Goal: Task Accomplishment & Management: Manage account settings

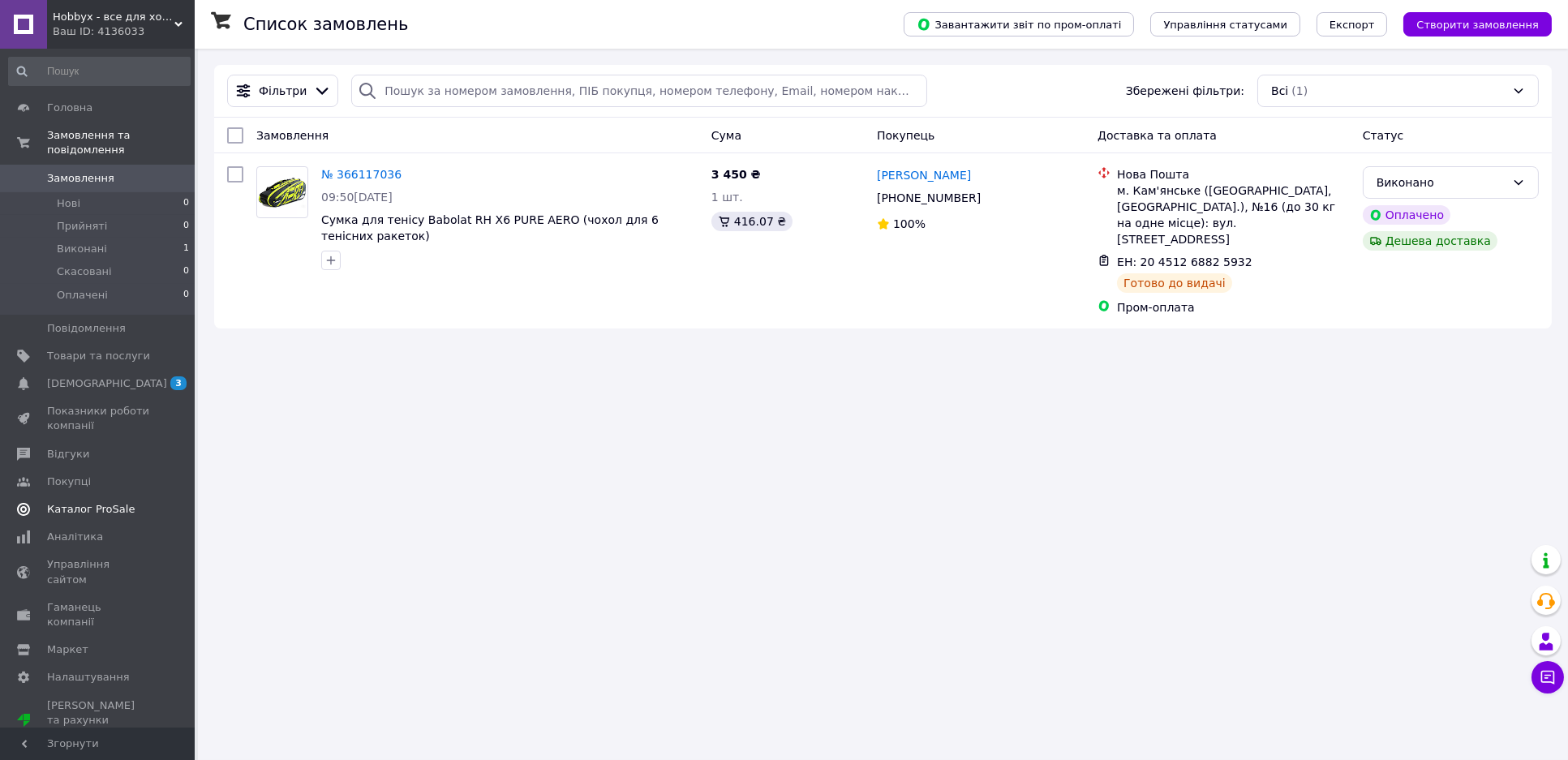
click at [101, 502] on span "Каталог ProSale" at bounding box center [91, 510] width 88 height 15
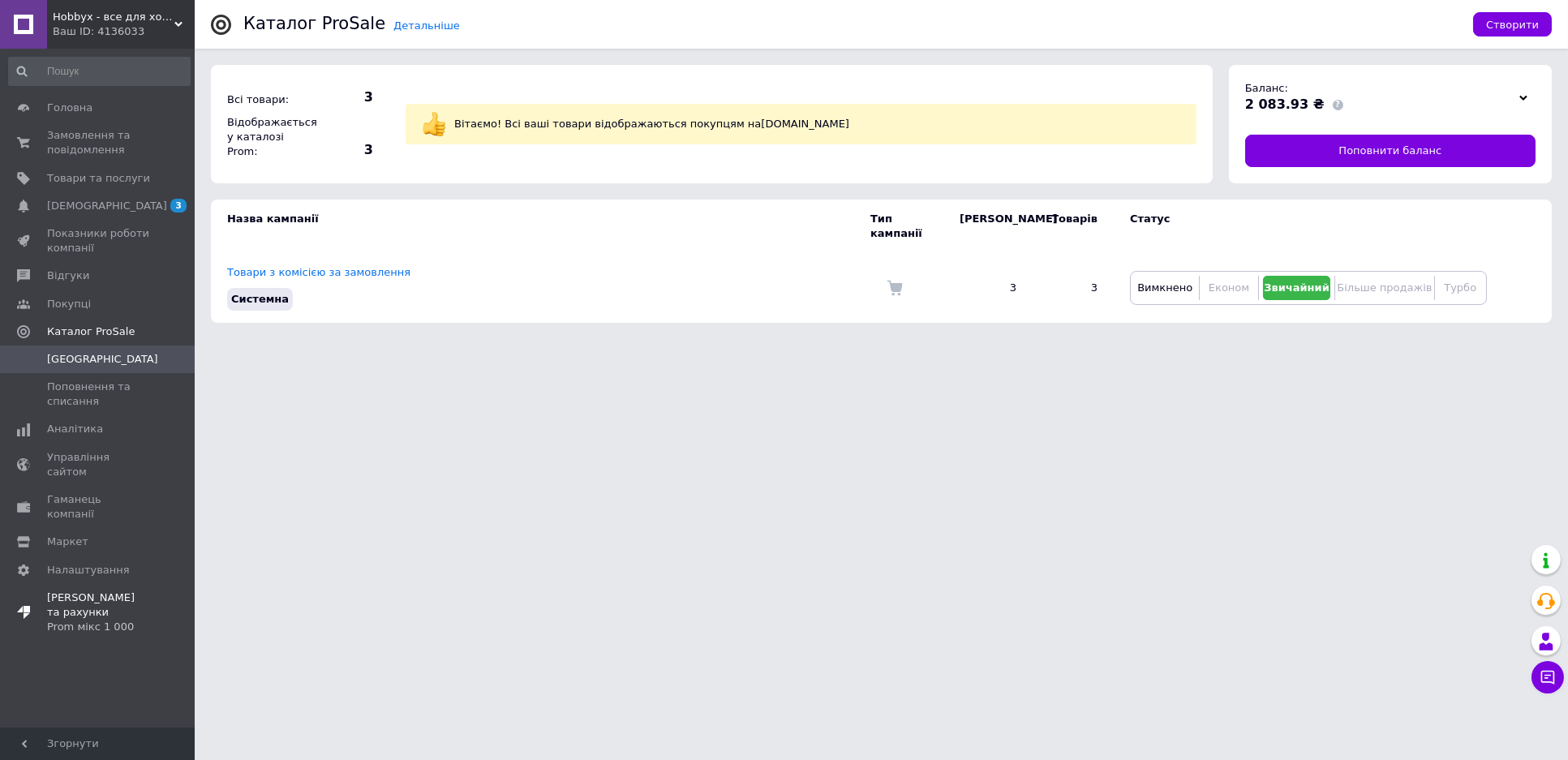
click at [102, 619] on div "Prom мікс 1 000" at bounding box center [99, 627] width 103 height 15
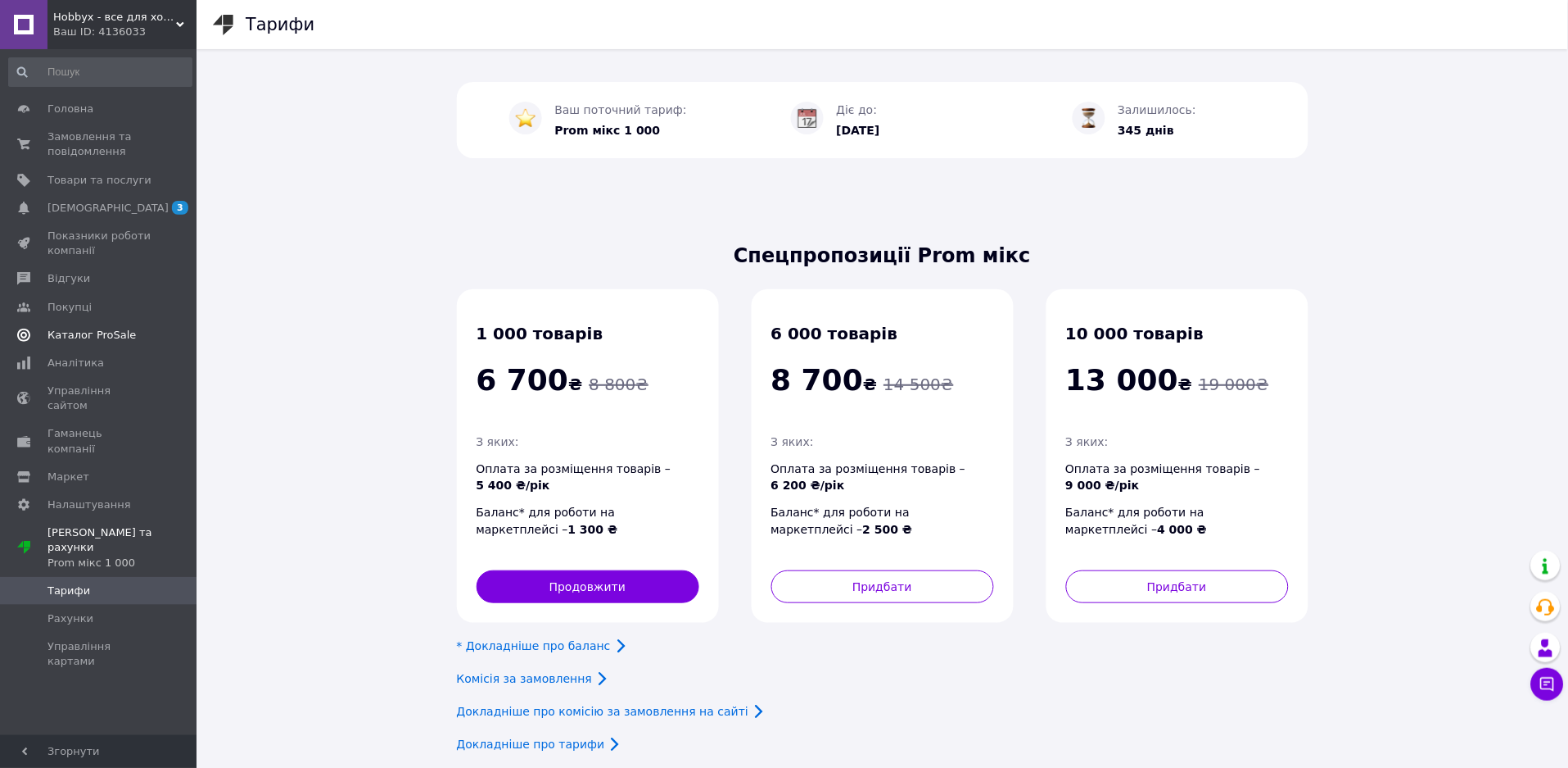
click at [90, 334] on span "Каталог ProSale" at bounding box center [92, 335] width 89 height 15
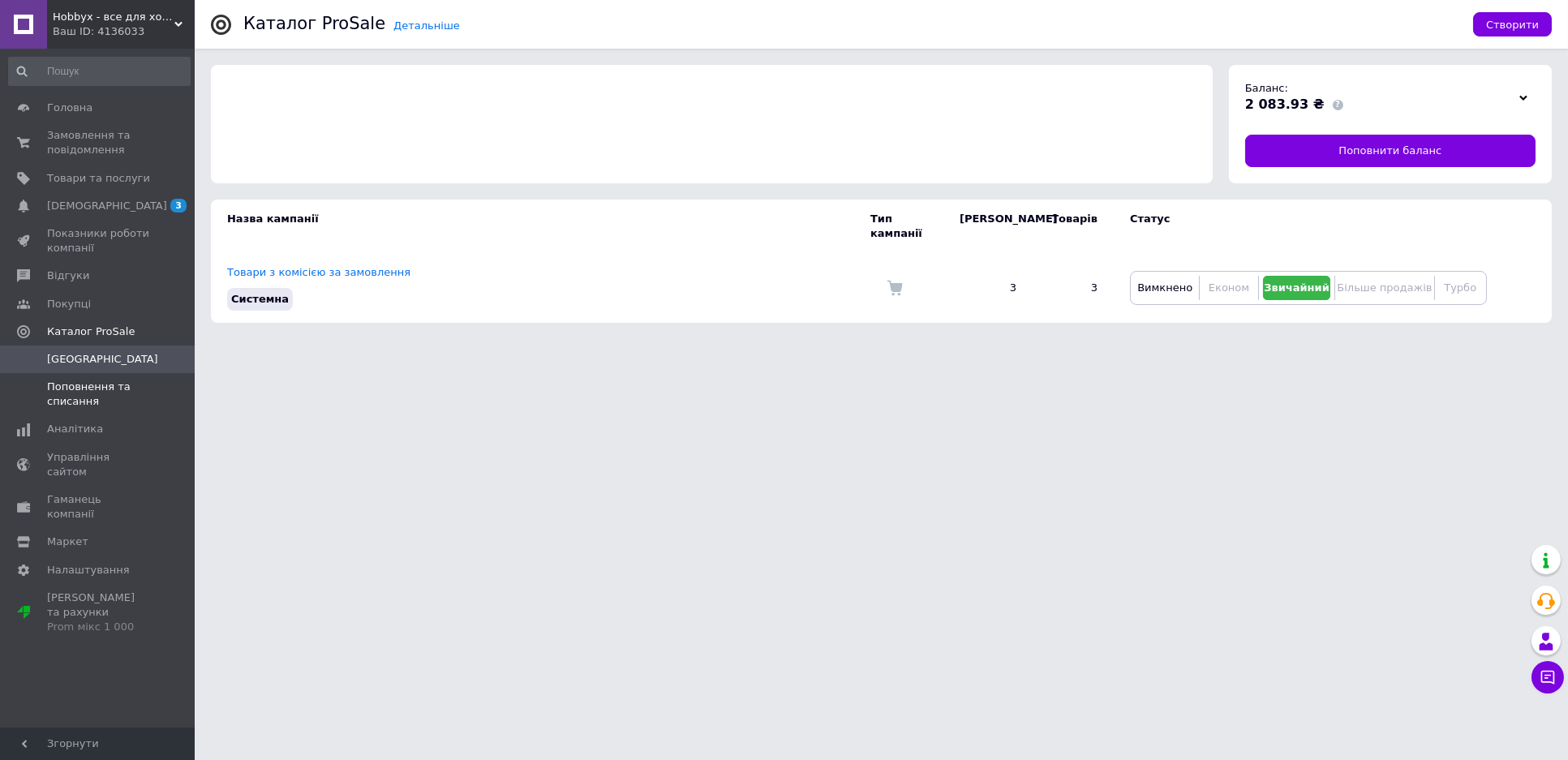
click at [86, 390] on span "Поповнення та списання" at bounding box center [99, 394] width 103 height 29
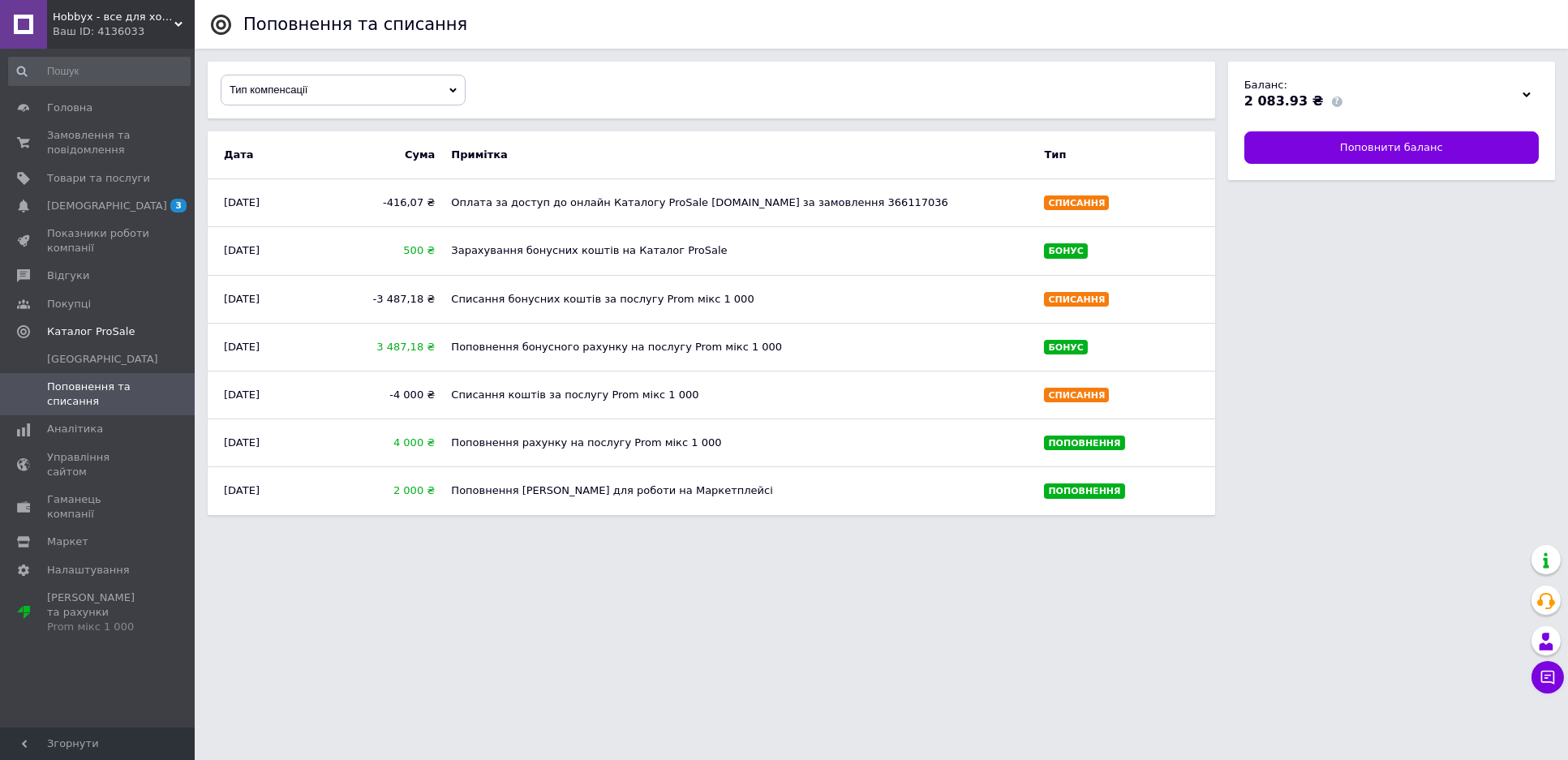
click at [1525, 90] on div at bounding box center [1526, 94] width 24 height 22
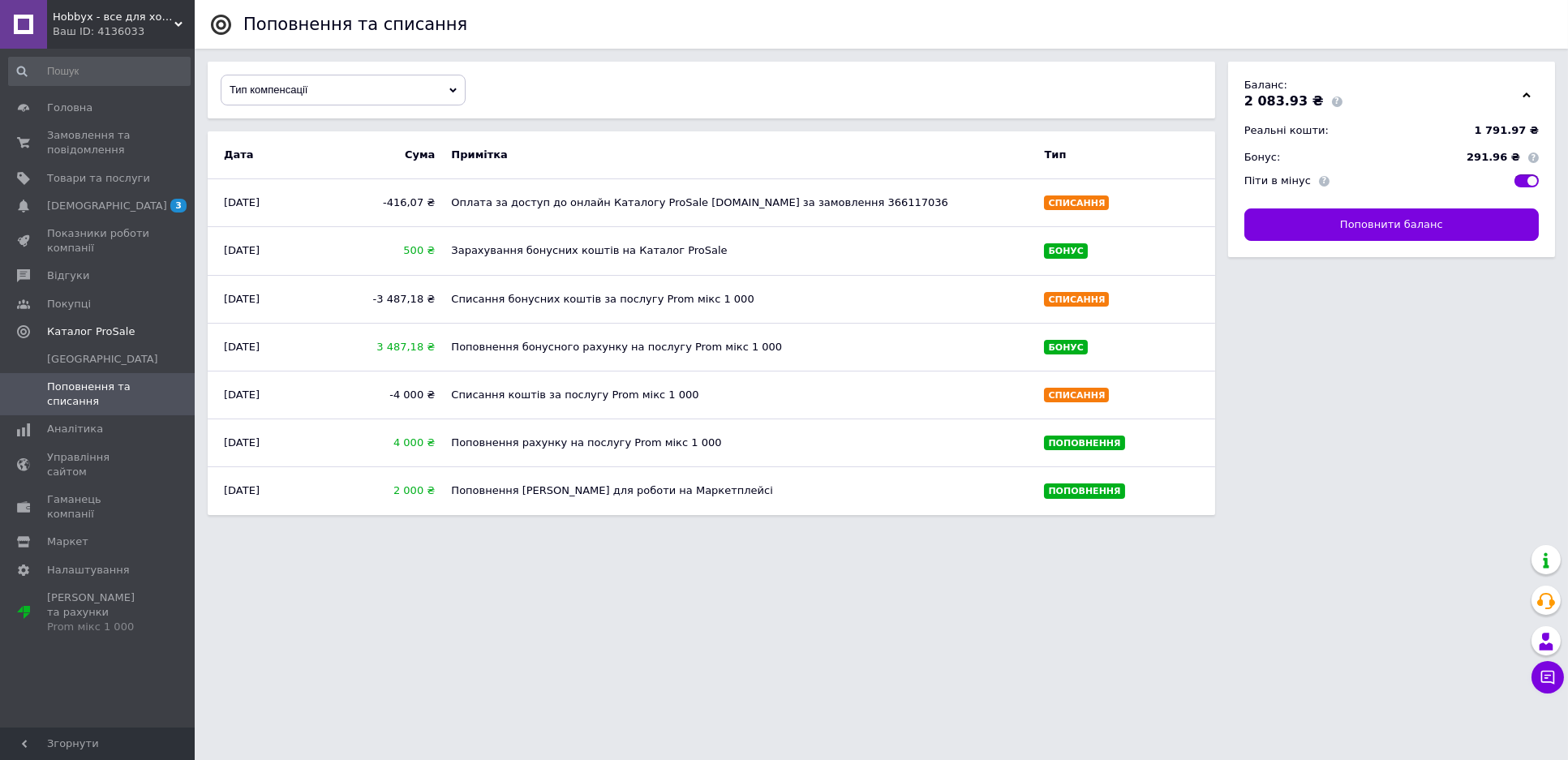
click at [434, 100] on div "Тип компенсації" at bounding box center [342, 90] width 243 height 29
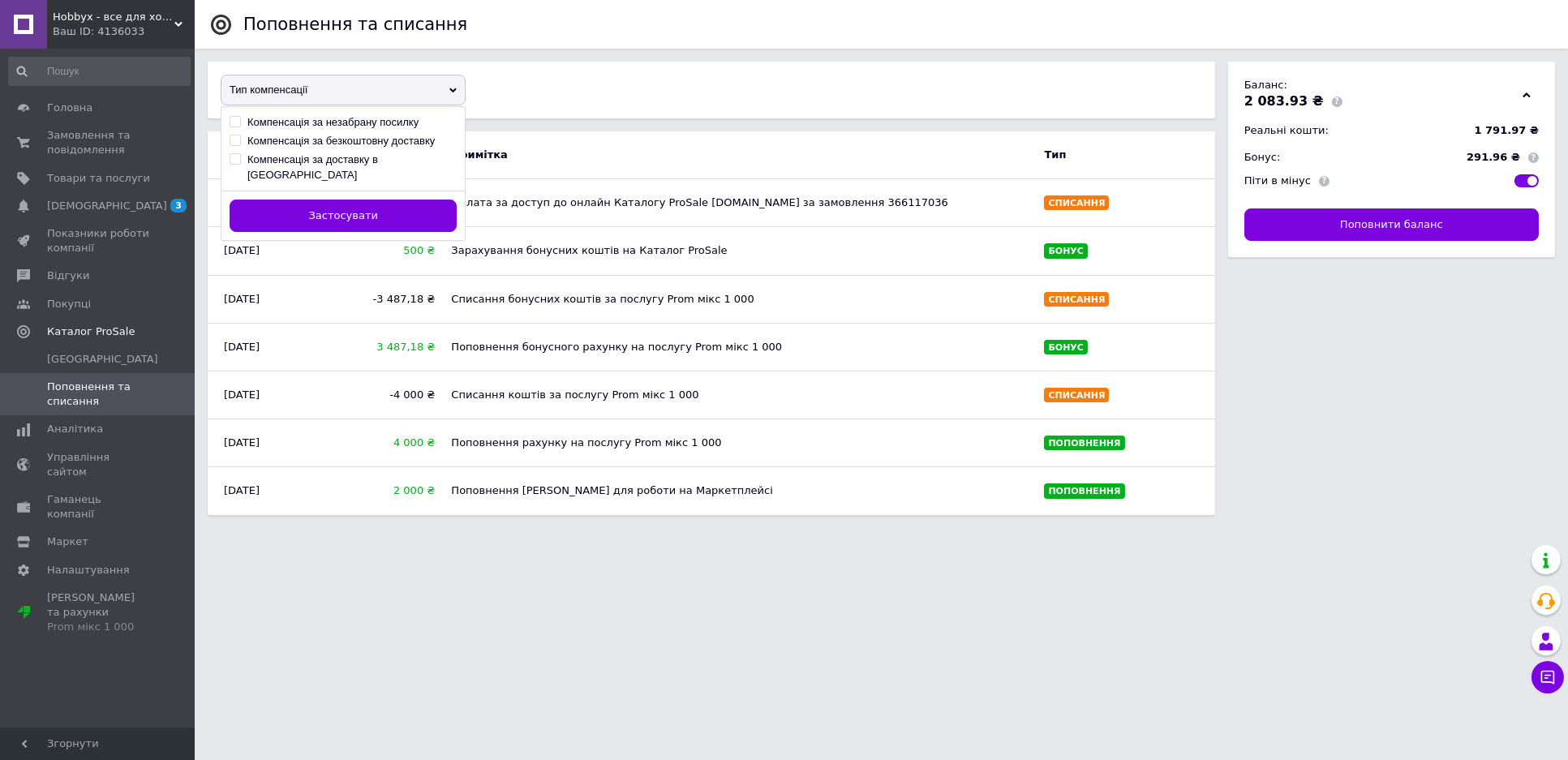
click at [728, 528] on html "Hobbyx - все для хоббі Ваш ID: 4136033 Сайт Hobbyx - все для хоббі Кабінет поку…" at bounding box center [784, 264] width 1568 height 528
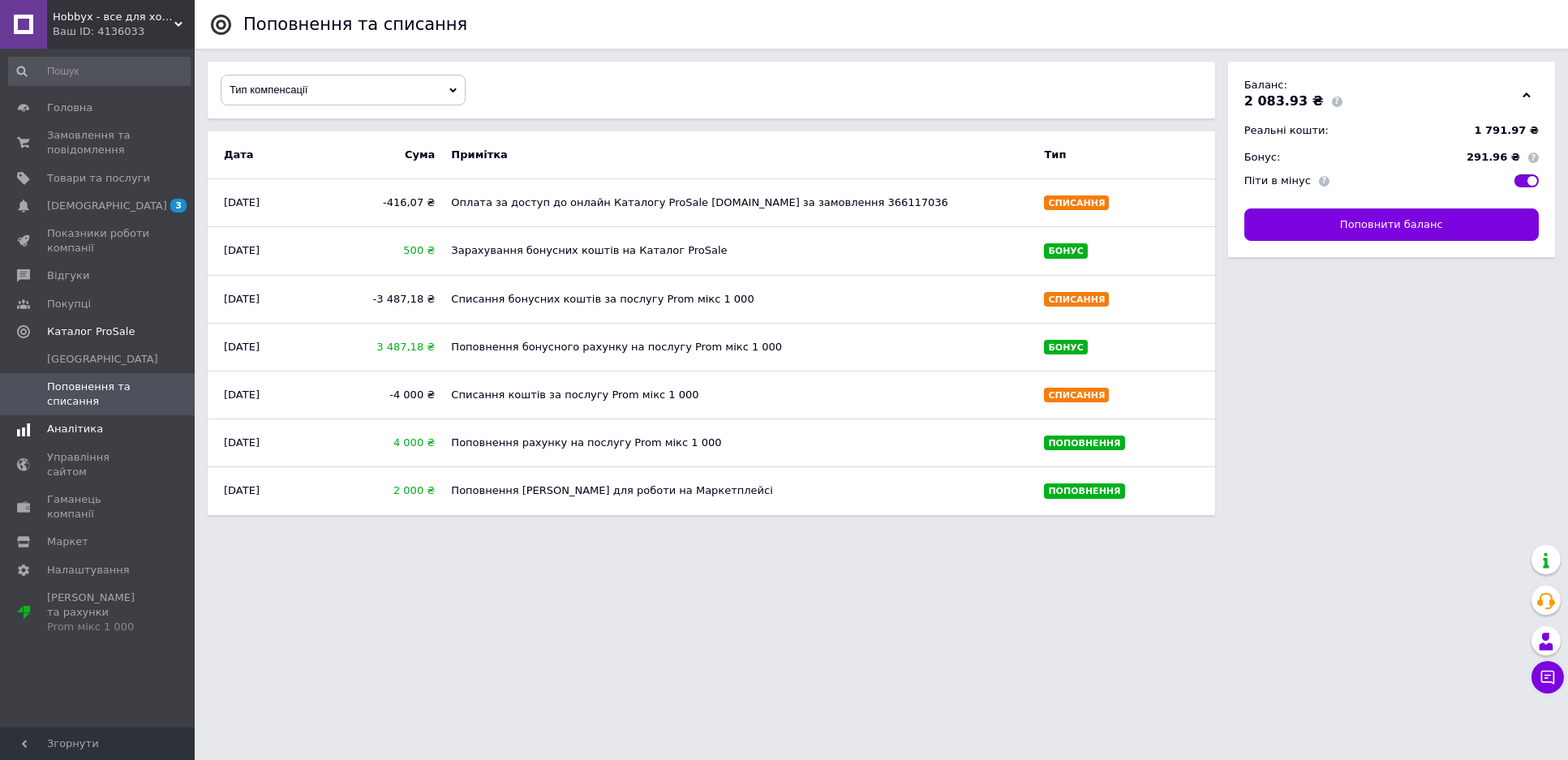
click at [94, 428] on span "Аналітика" at bounding box center [75, 429] width 56 height 15
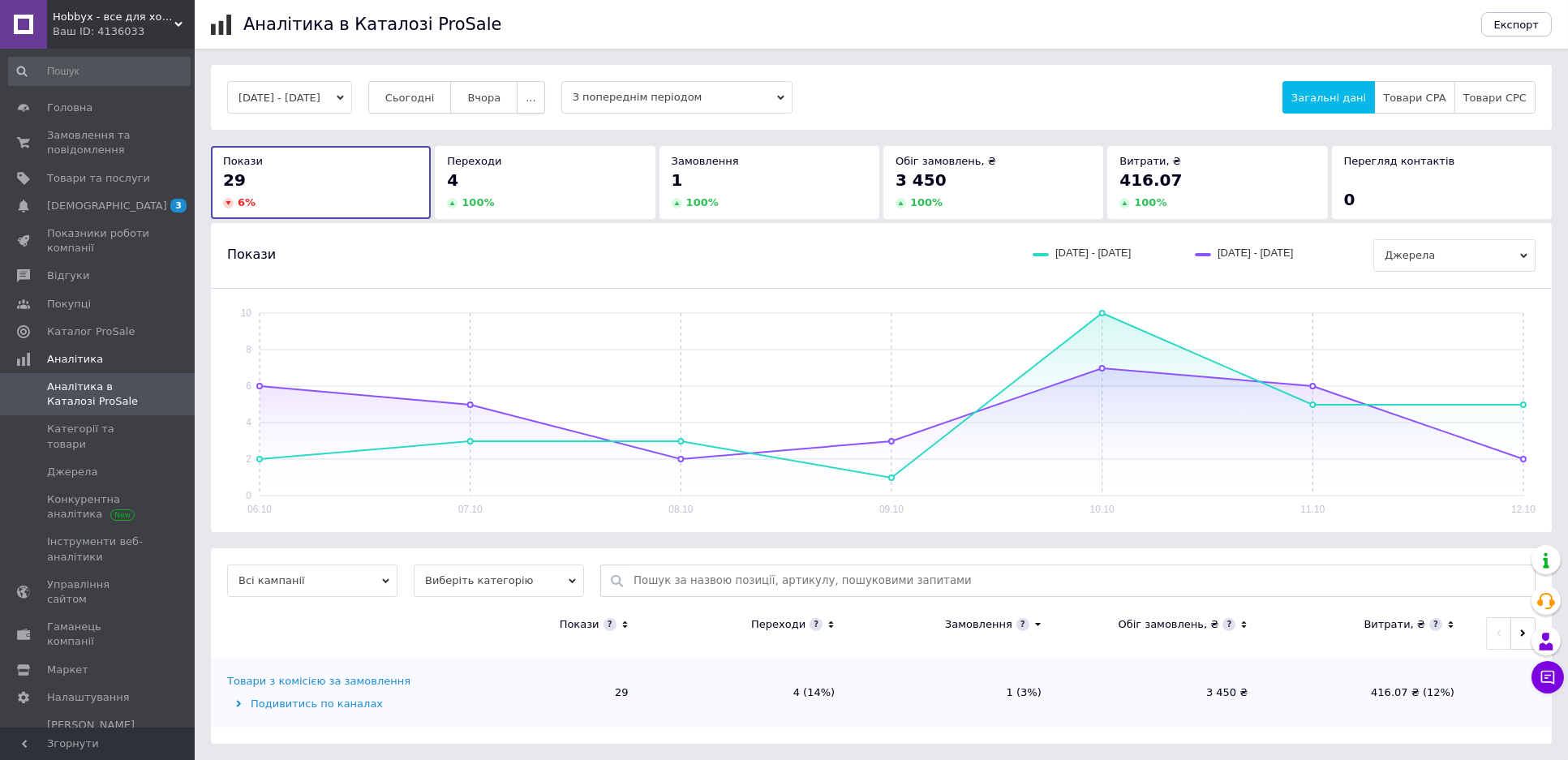
click at [544, 98] on button "..." at bounding box center [530, 97] width 27 height 32
click at [544, 97] on button "..." at bounding box center [530, 97] width 27 height 32
click at [342, 94] on button "[DATE] - [DATE]" at bounding box center [289, 97] width 125 height 32
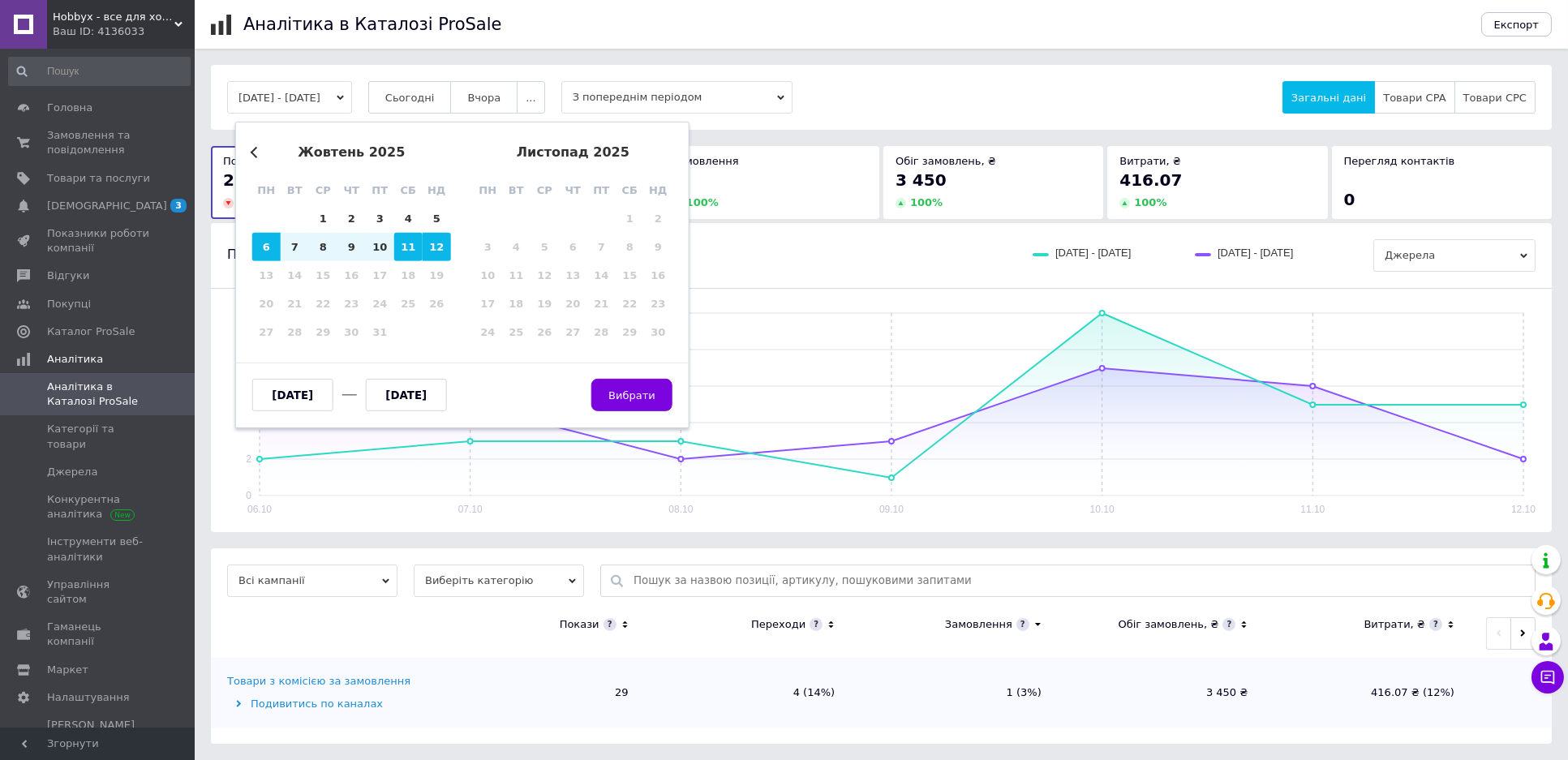
click at [412, 251] on div "11" at bounding box center [408, 247] width 28 height 28
type input "[DATE]"
drag, startPoint x: 437, startPoint y: 253, endPoint x: 466, endPoint y: 259, distance: 29.6
click at [438, 253] on div "12" at bounding box center [437, 247] width 28 height 28
type input "[DATE]"
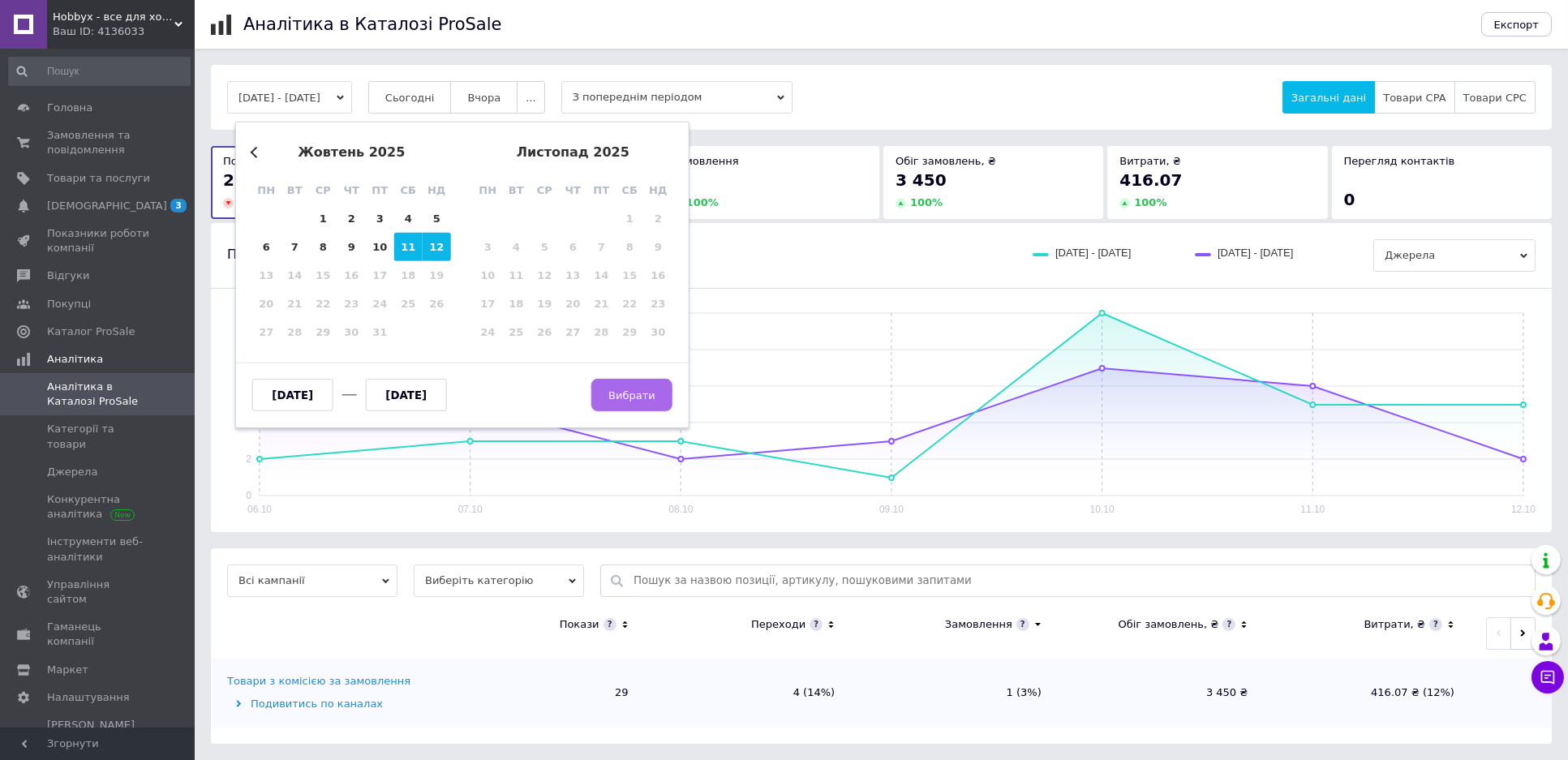
click at [644, 394] on span "Вибрати" at bounding box center [632, 395] width 47 height 12
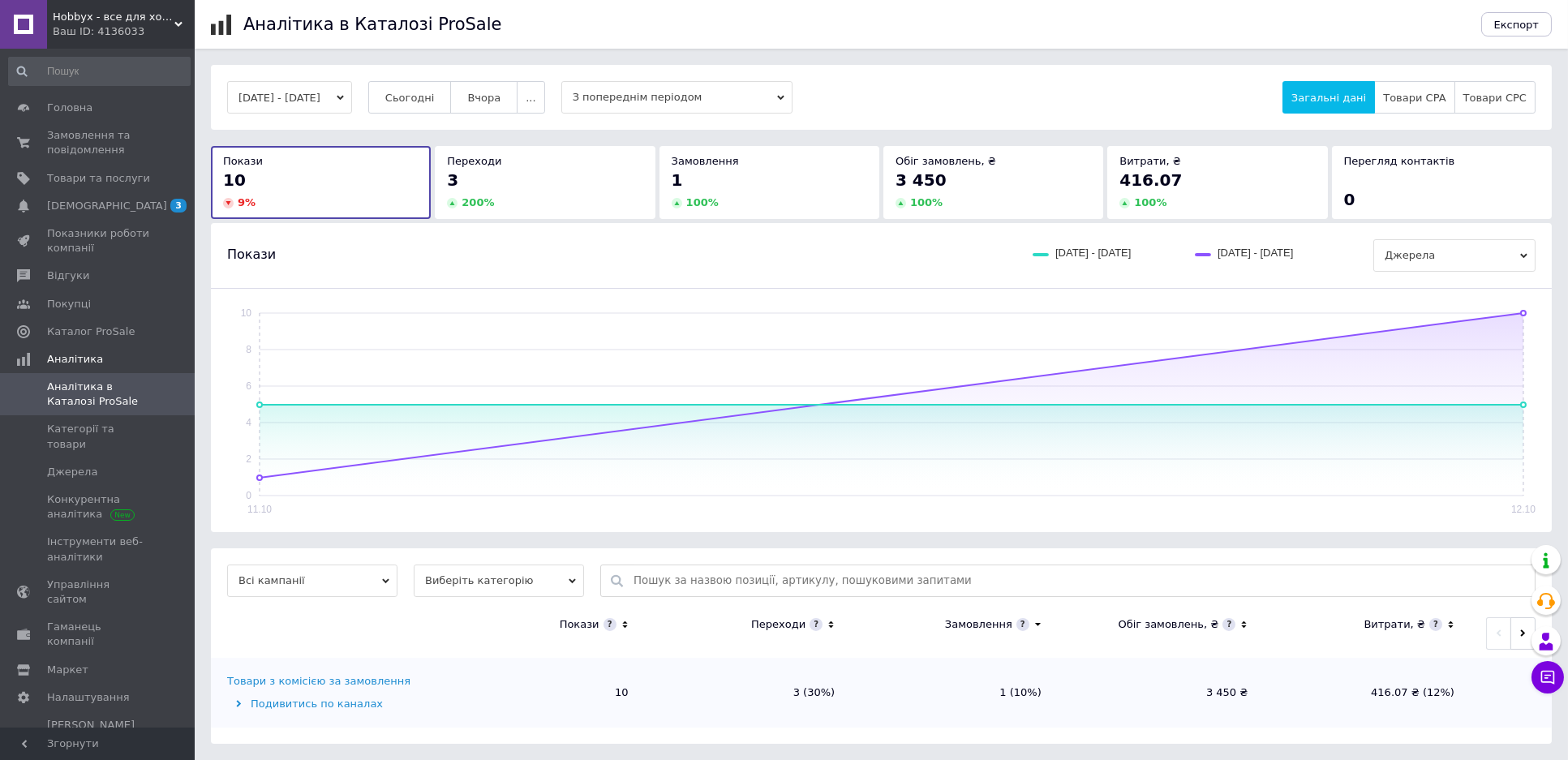
click at [347, 563] on div "Всі кампанії Виберіть категорію Покази Переходи Замовлення Обіг замовлень, ₴ Ви…" at bounding box center [881, 646] width 1341 height 196
click at [344, 577] on span "Всі кампанії" at bounding box center [312, 580] width 170 height 32
click at [434, 93] on span "Сьогодні" at bounding box center [410, 98] width 50 height 12
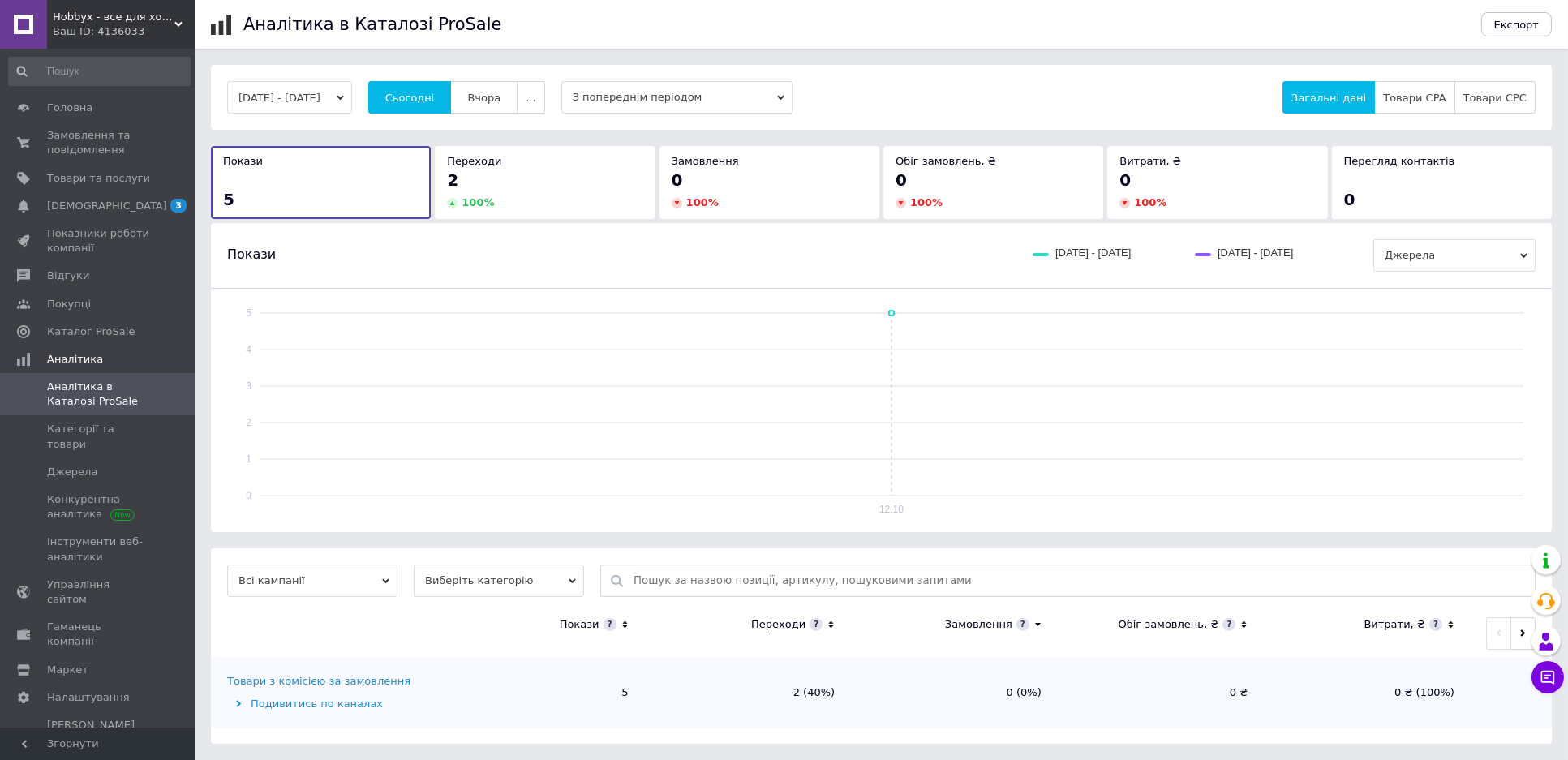
click at [355, 704] on div "Подивитись по каналах" at bounding box center [330, 704] width 206 height 15
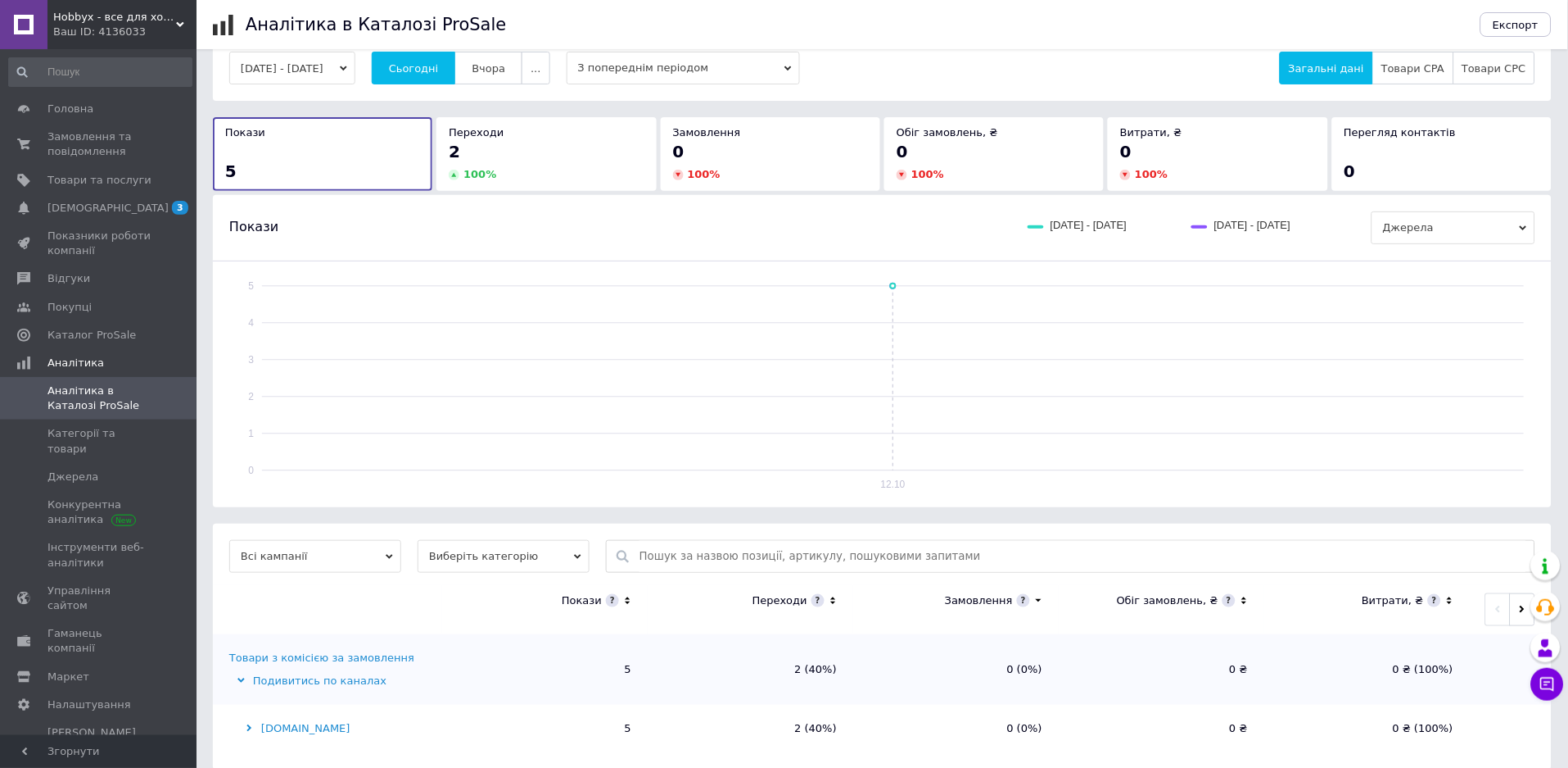
scroll to position [47, 0]
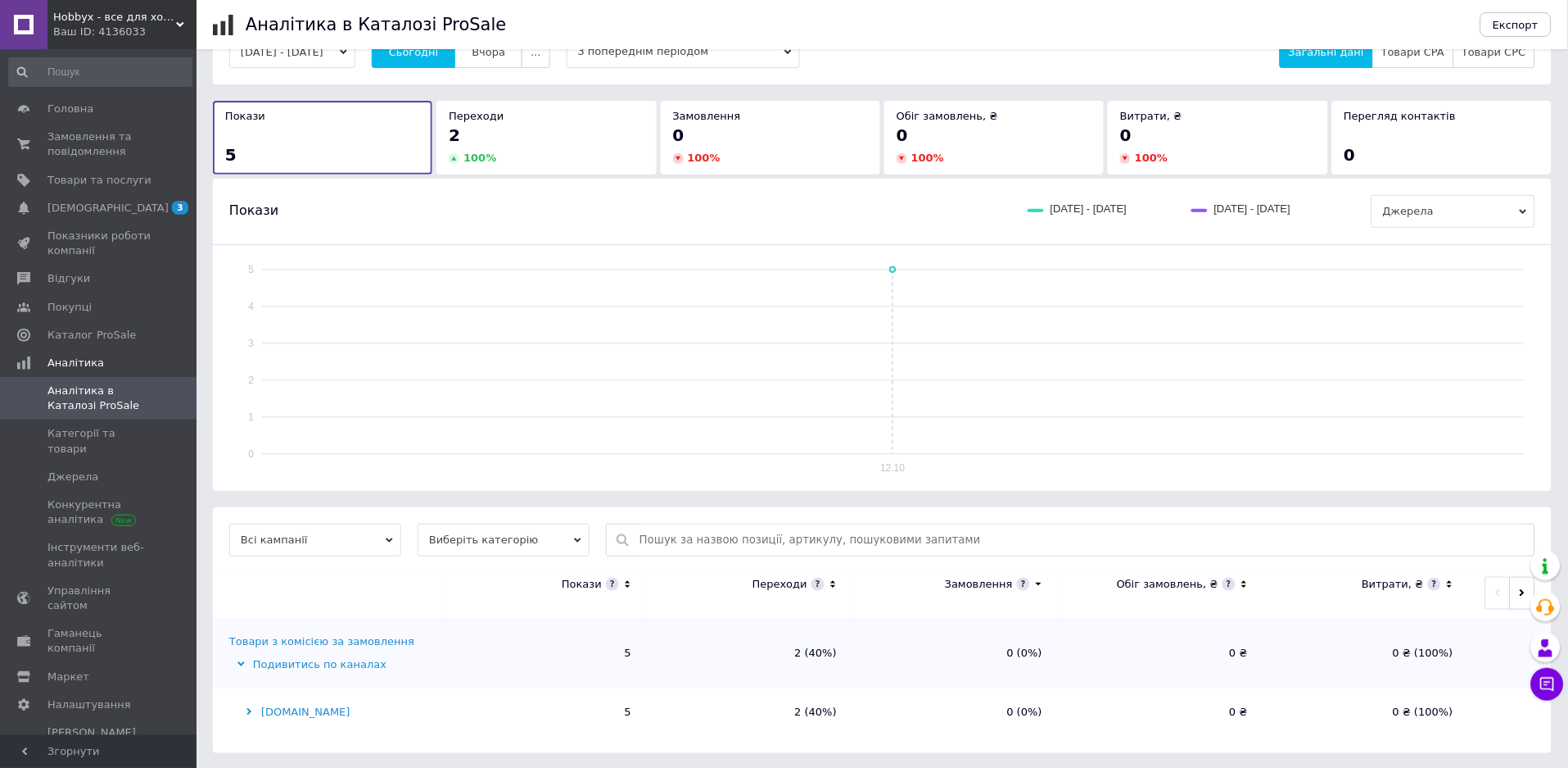
click at [282, 719] on td "[DOMAIN_NAME]" at bounding box center [327, 712] width 229 height 48
click at [283, 715] on div "[DOMAIN_NAME]" at bounding box center [333, 712] width 208 height 15
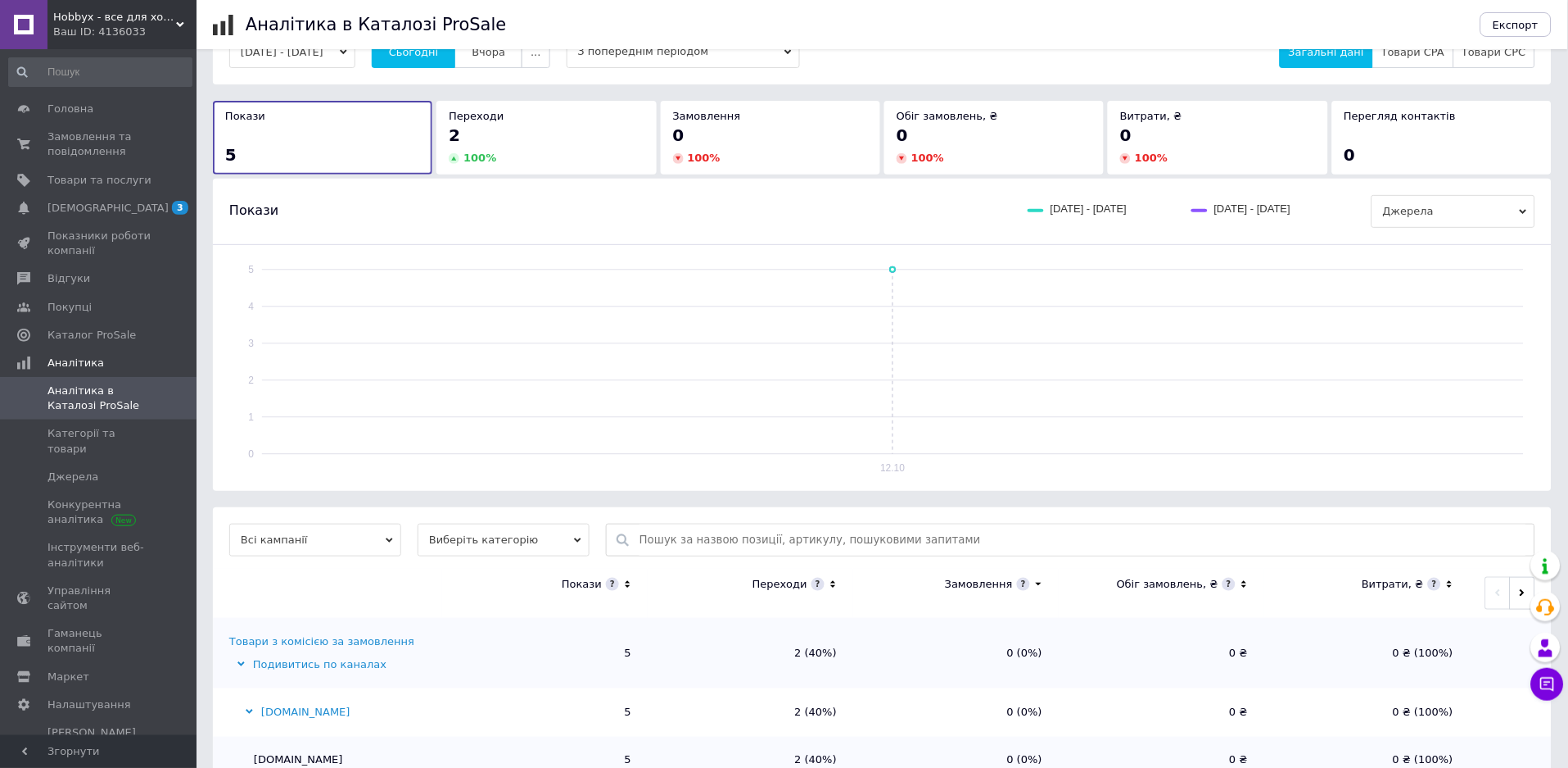
scroll to position [95, 0]
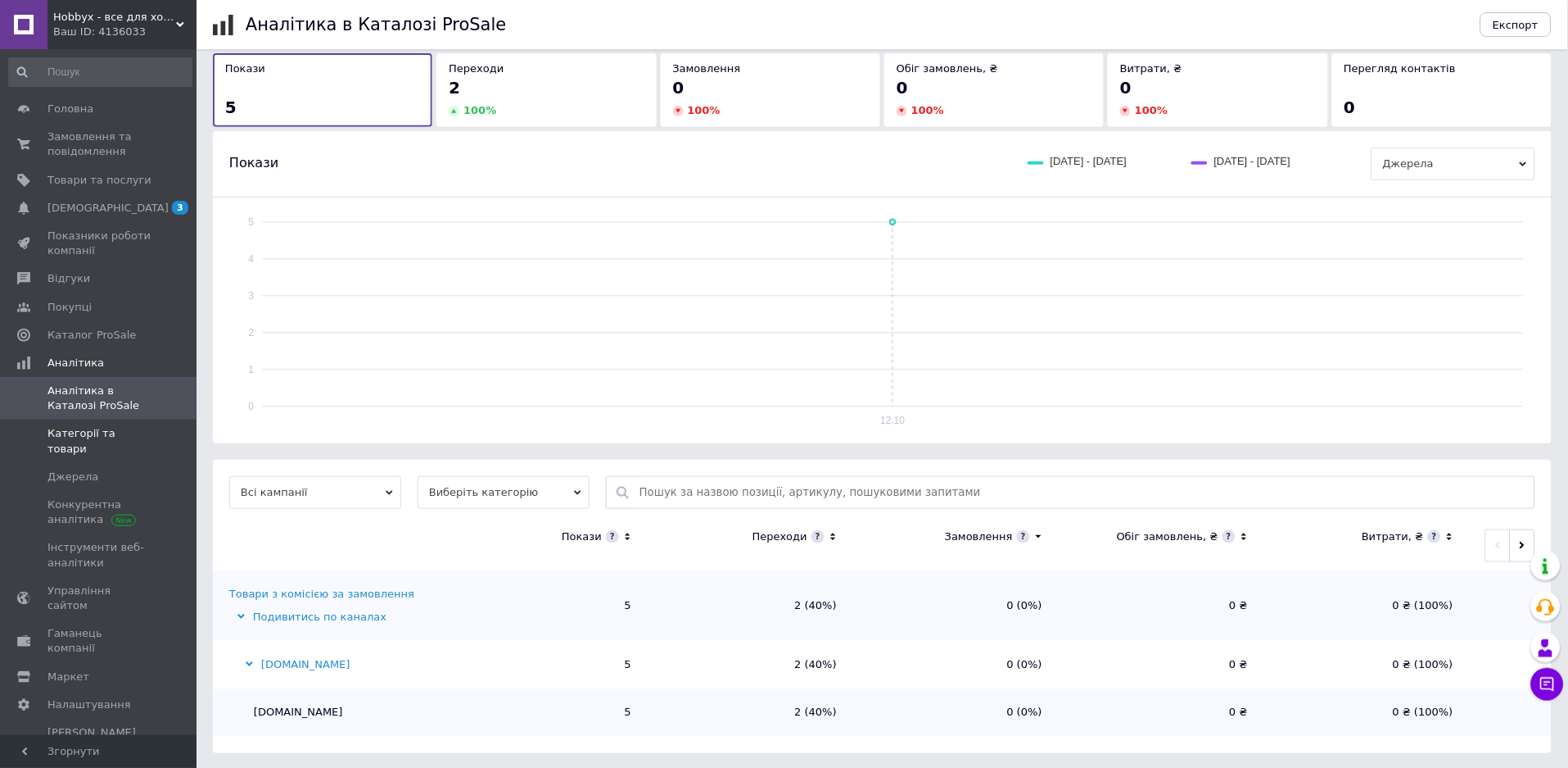
click at [122, 433] on span "Категорії та товари" at bounding box center [100, 441] width 104 height 29
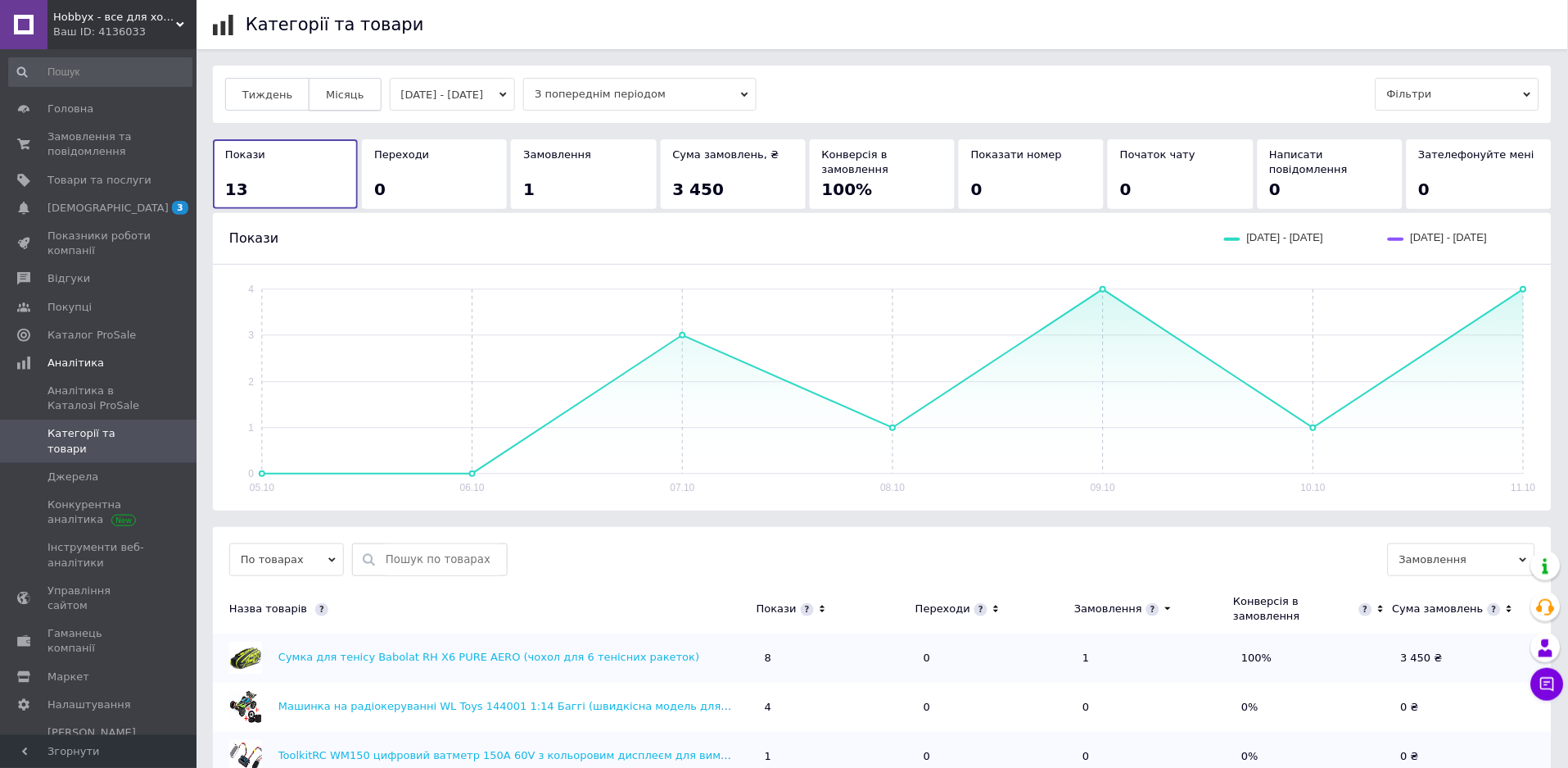
click at [352, 91] on button "Місяць" at bounding box center [345, 94] width 72 height 33
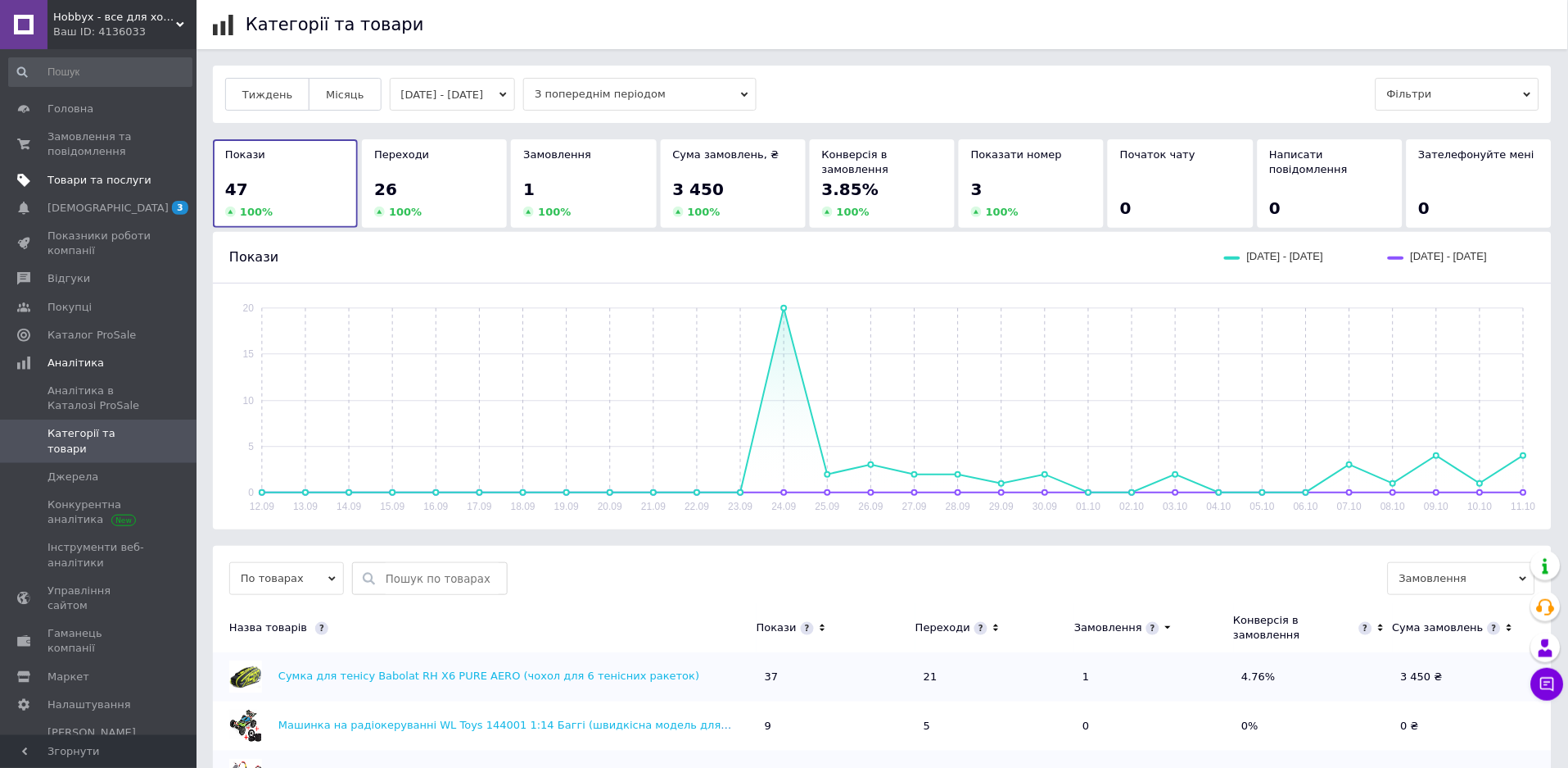
click at [92, 180] on span "Товари та послуги" at bounding box center [100, 180] width 104 height 15
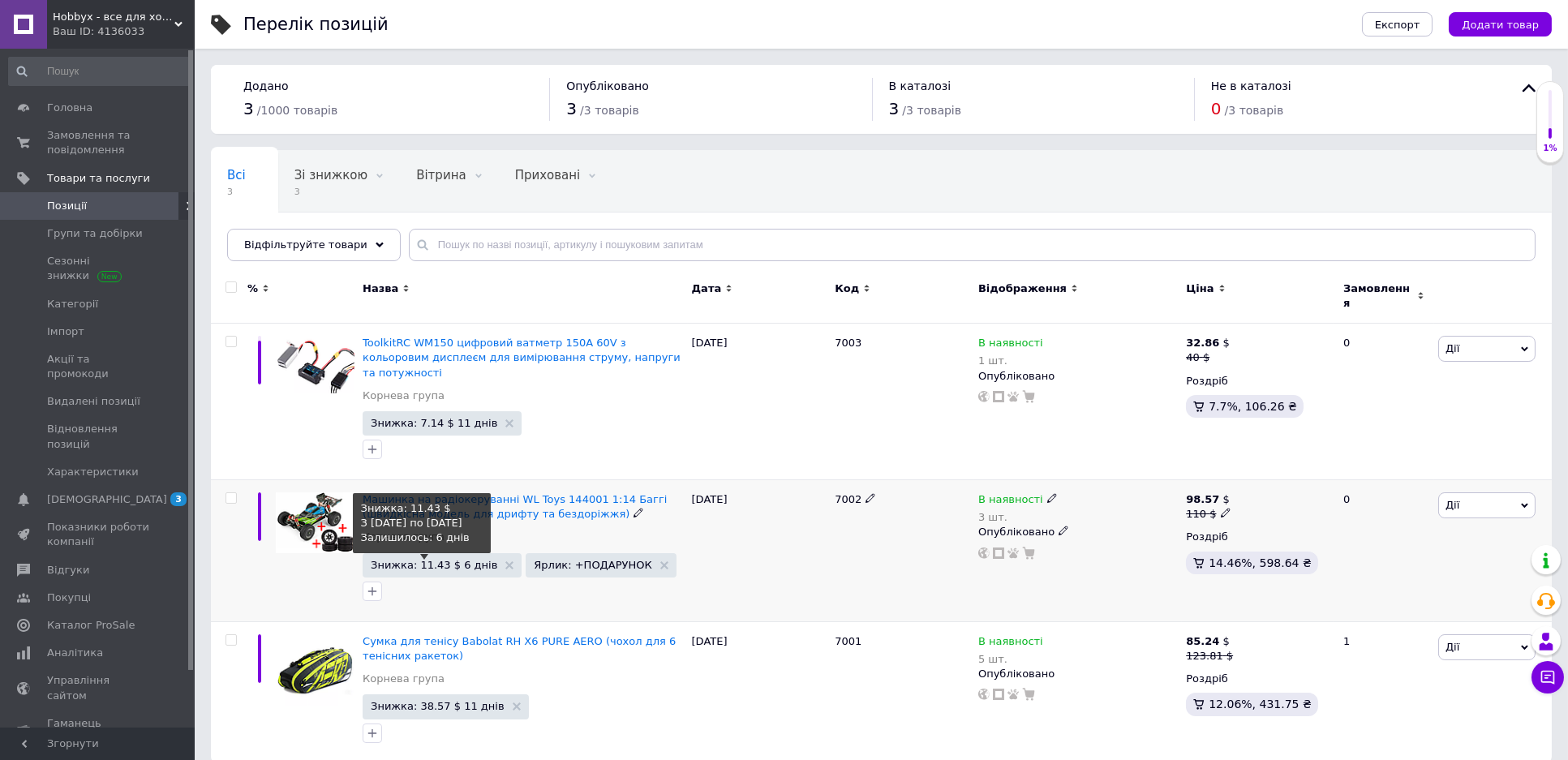
click at [443, 559] on span "Знижка: 11.43 $ 6 днів" at bounding box center [434, 564] width 127 height 11
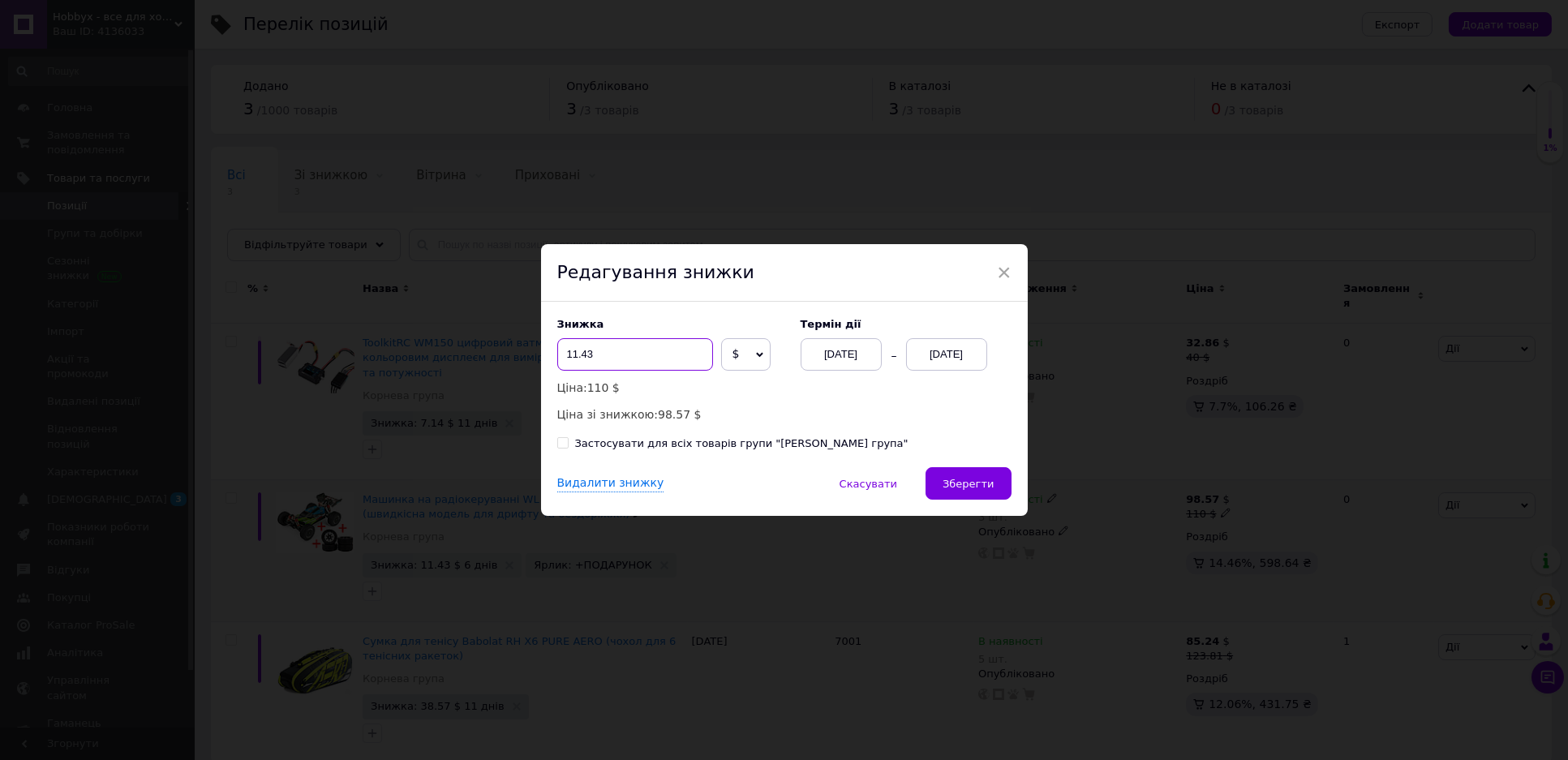
drag, startPoint x: 577, startPoint y: 355, endPoint x: 606, endPoint y: 355, distance: 29.0
click at [606, 355] on input "11.43" at bounding box center [635, 354] width 156 height 32
type input "12.85"
click at [967, 482] on span "Зберегти" at bounding box center [968, 483] width 51 height 12
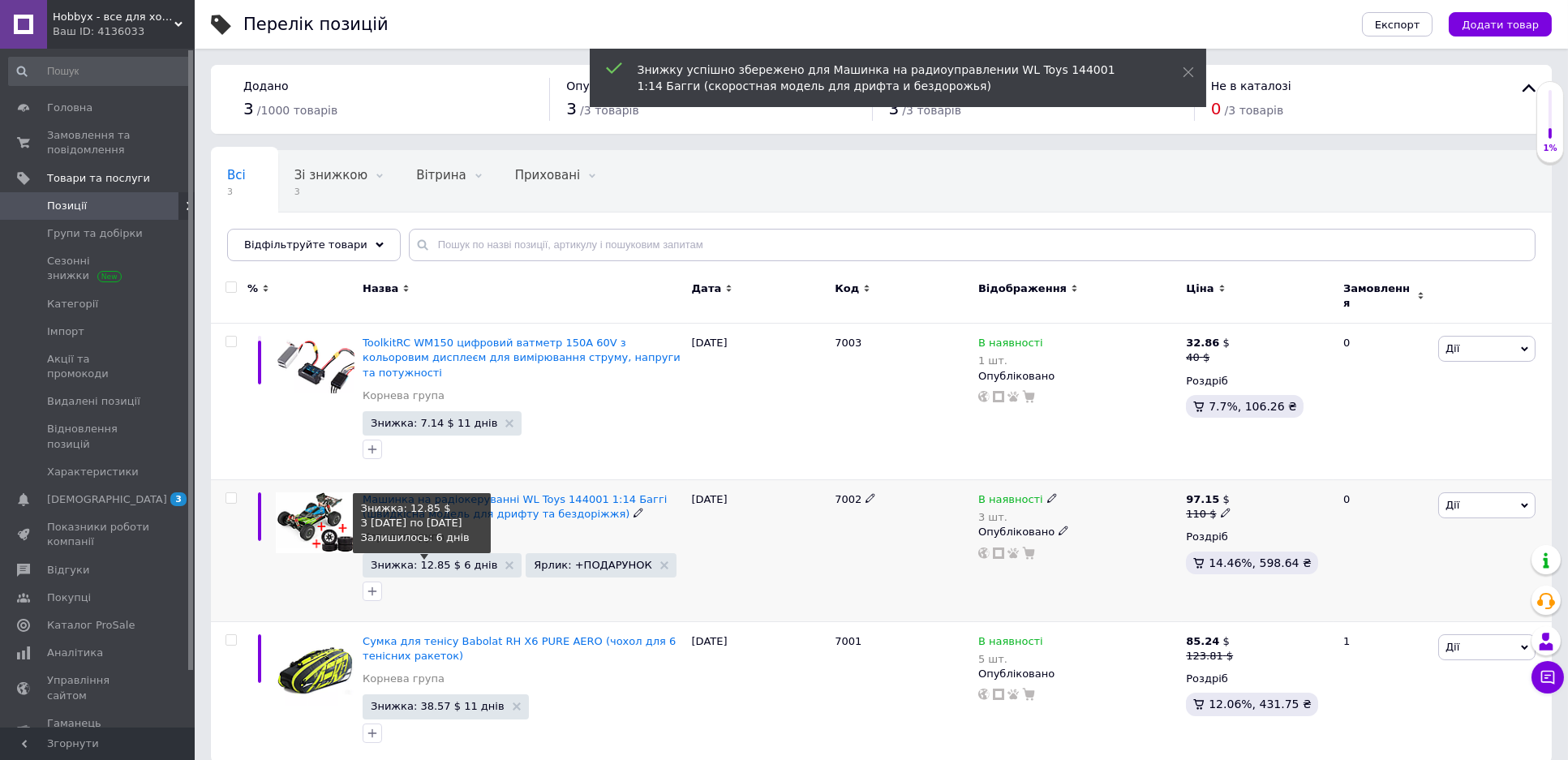
click at [460, 559] on span "Знижка: 12.85 $ 6 днів" at bounding box center [434, 564] width 127 height 11
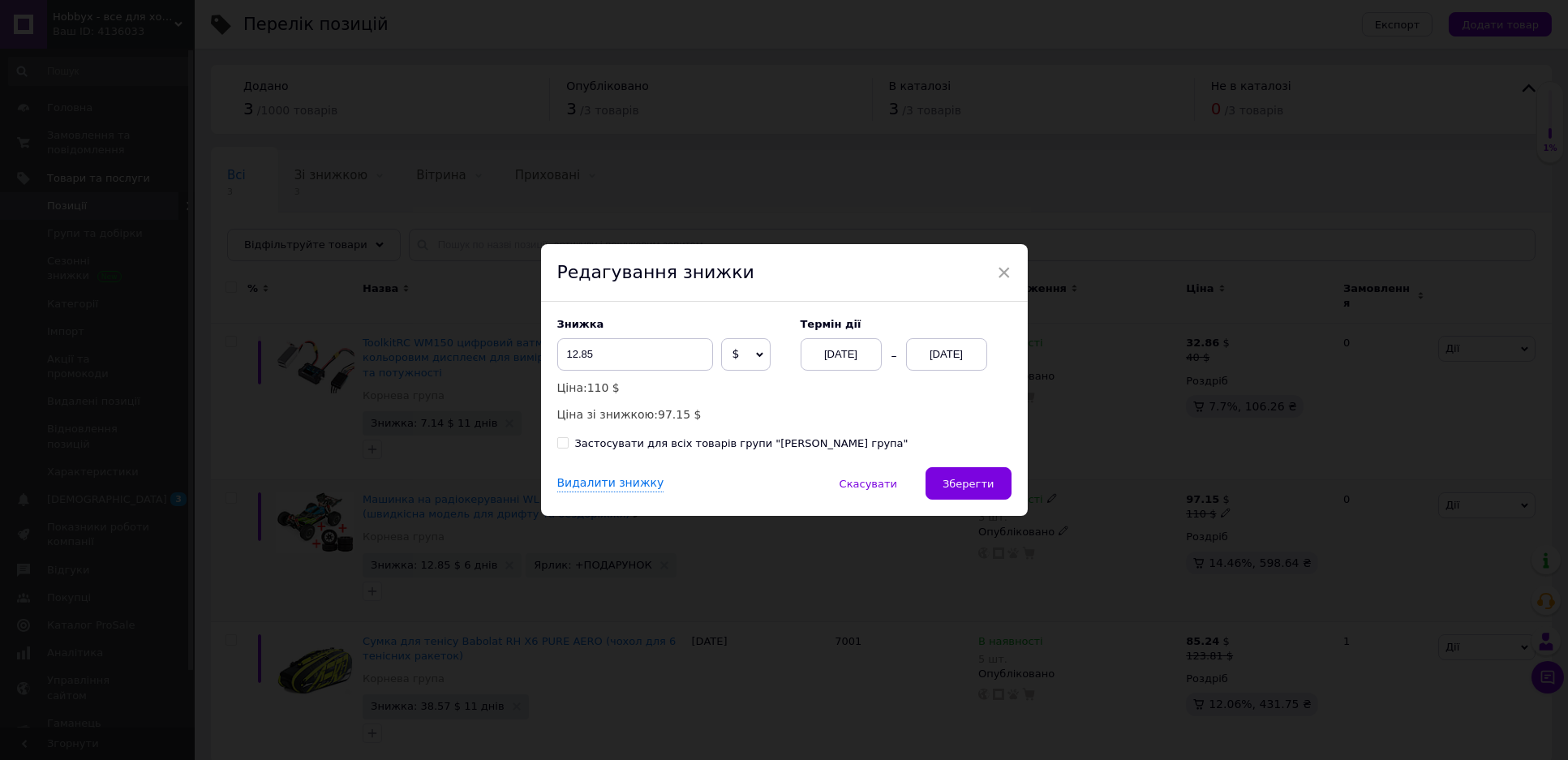
click at [948, 346] on div "[DATE]" at bounding box center [947, 354] width 81 height 32
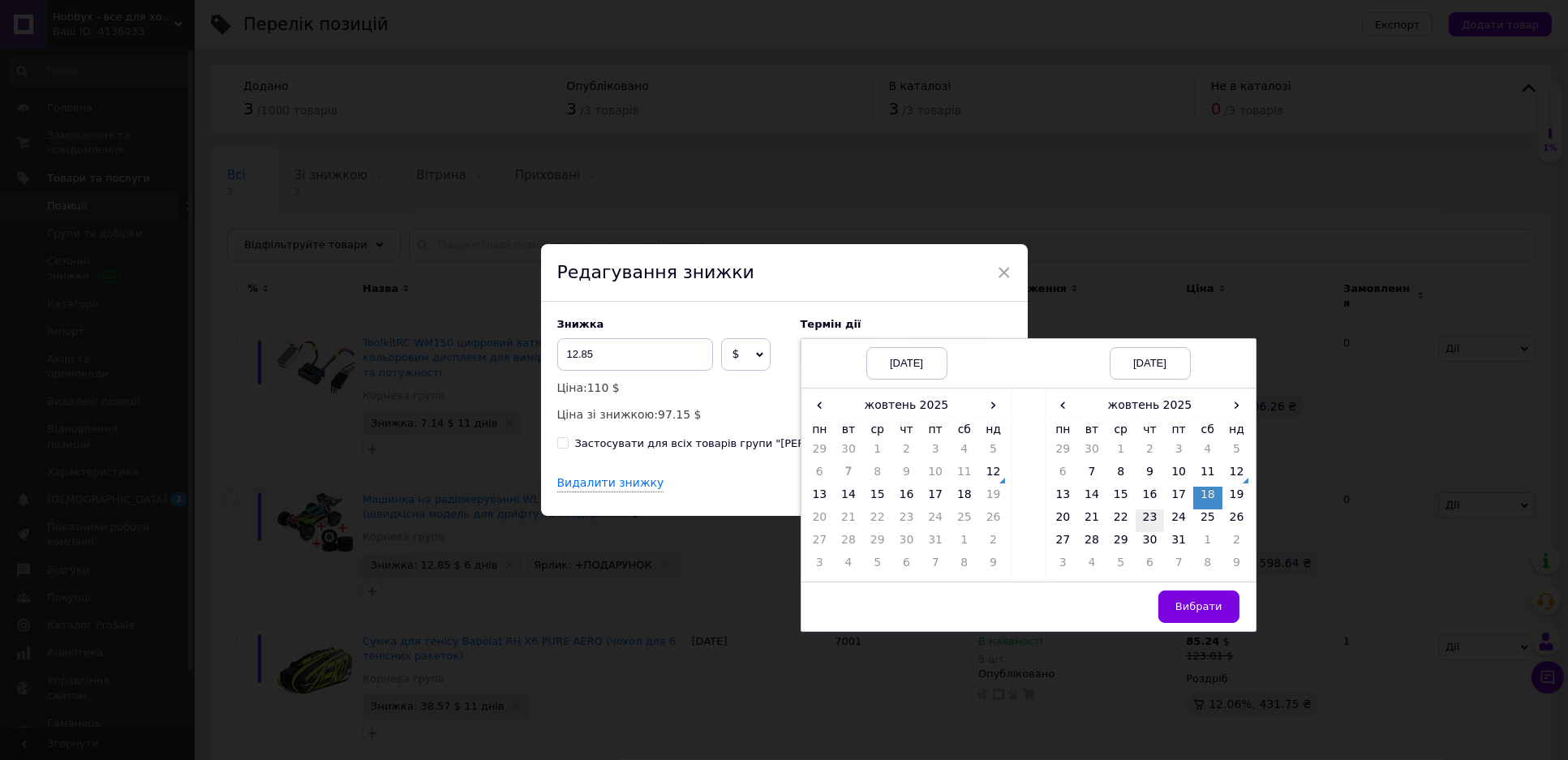
click at [1147, 520] on td "23" at bounding box center [1150, 520] width 29 height 22
click at [1203, 607] on span "Вибрати" at bounding box center [1199, 606] width 47 height 12
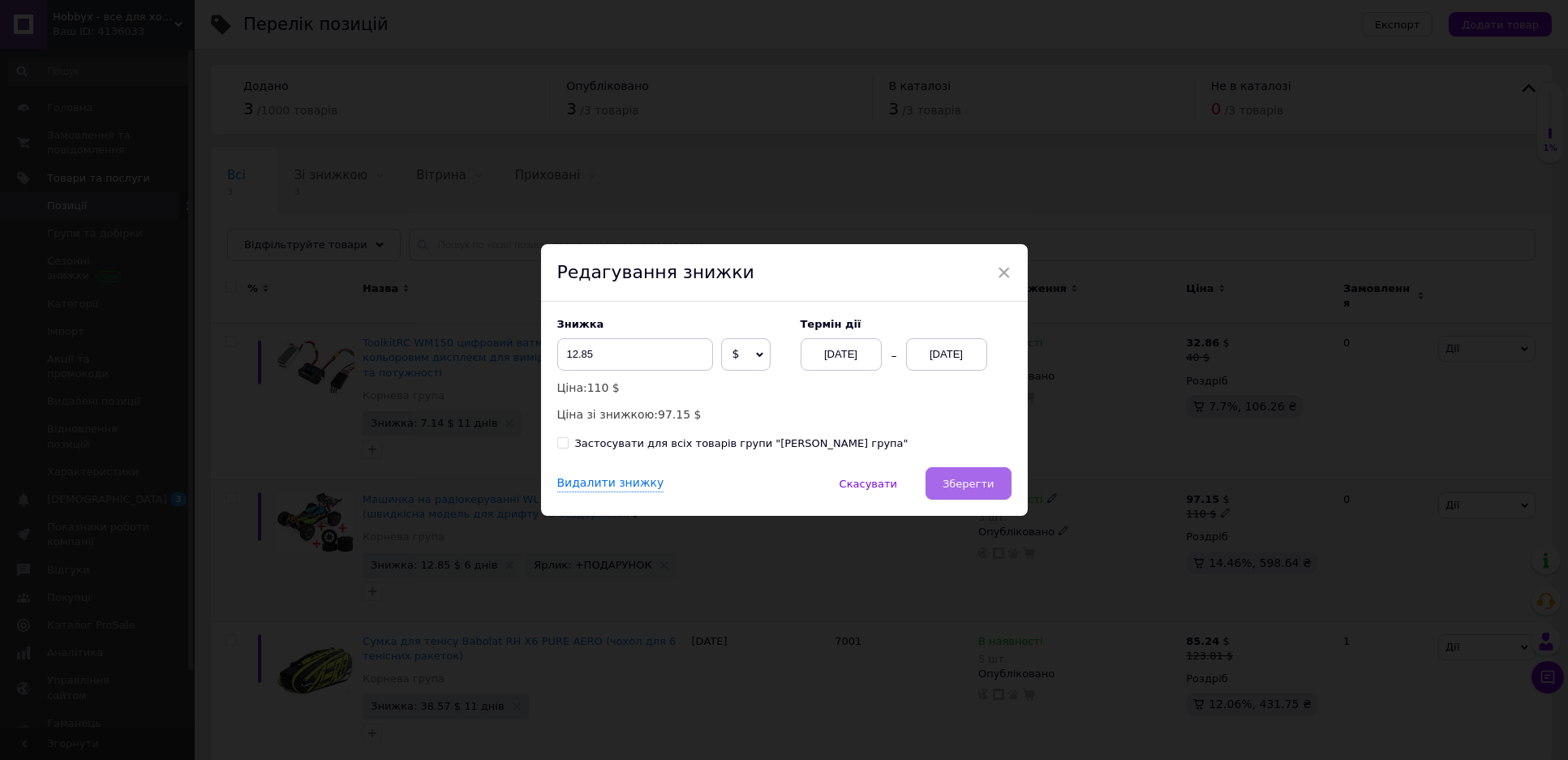
click at [955, 480] on span "Зберегти" at bounding box center [968, 483] width 51 height 12
